Goal: Task Accomplishment & Management: Manage account settings

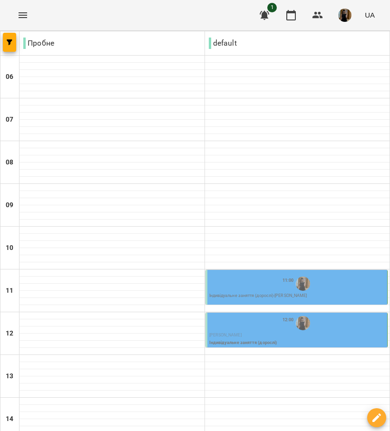
scroll to position [333, 0]
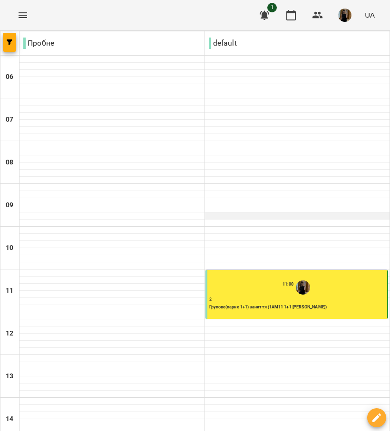
scroll to position [380, 0]
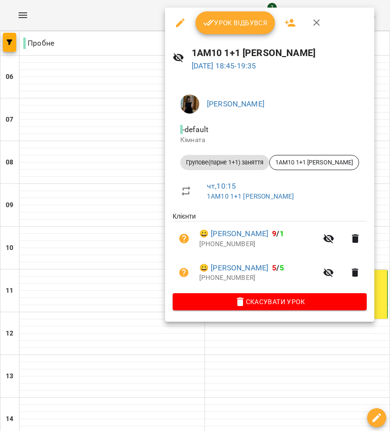
click at [239, 35] on div "Урок відбувся" at bounding box center [269, 23] width 209 height 30
click at [240, 27] on span "Урок відбувся" at bounding box center [235, 22] width 65 height 11
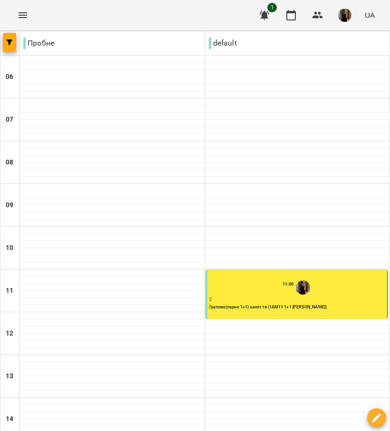
scroll to position [380, 0]
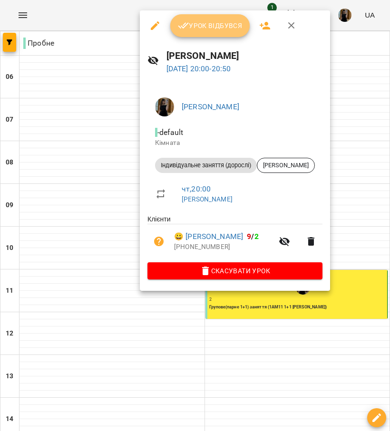
click at [211, 33] on button "Урок відбувся" at bounding box center [210, 25] width 80 height 23
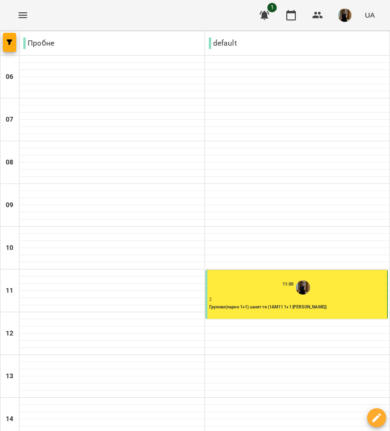
scroll to position [310, 0]
